Goal: Task Accomplishment & Management: Manage account settings

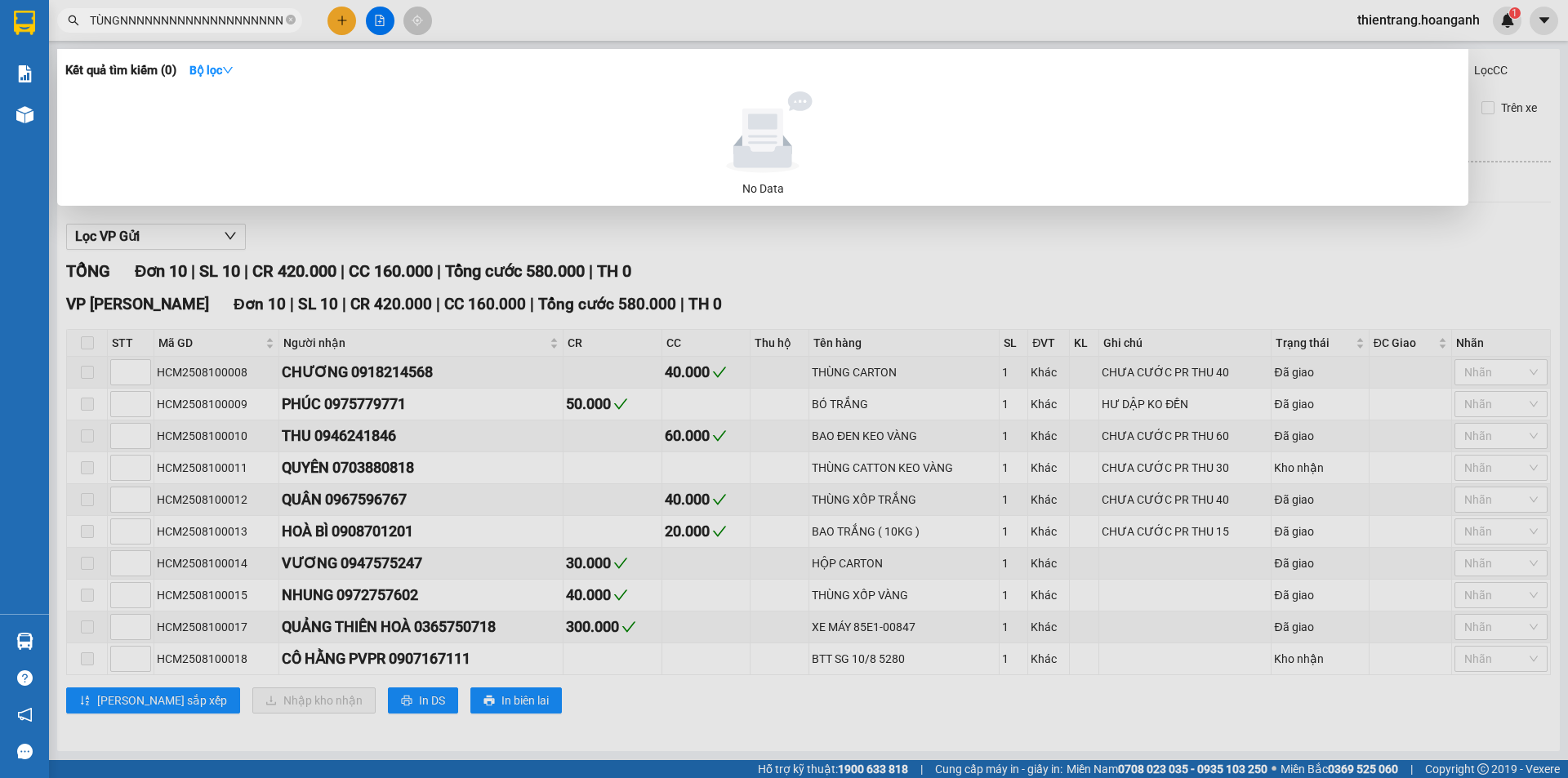
click at [1386, 11] on div at bounding box center [784, 389] width 1568 height 778
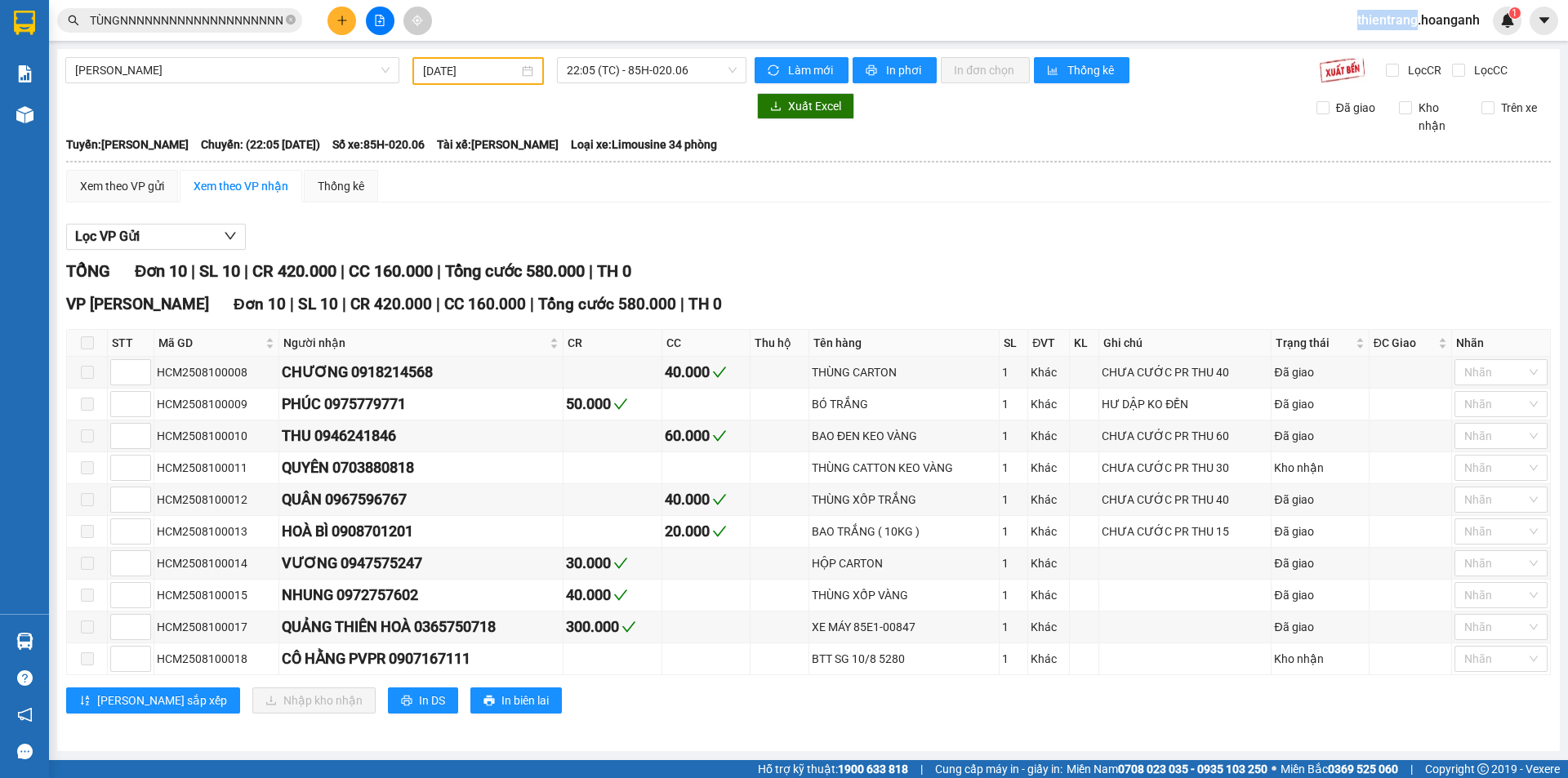
click at [1386, 11] on span "thientrang.hoanganh" at bounding box center [1418, 20] width 148 height 21
click at [1364, 35] on ul "Đăng xuất Đổi mật khẩu" at bounding box center [1416, 64] width 151 height 59
click at [1364, 45] on li "Đăng xuất" at bounding box center [1416, 51] width 151 height 26
